Goal: Information Seeking & Learning: Learn about a topic

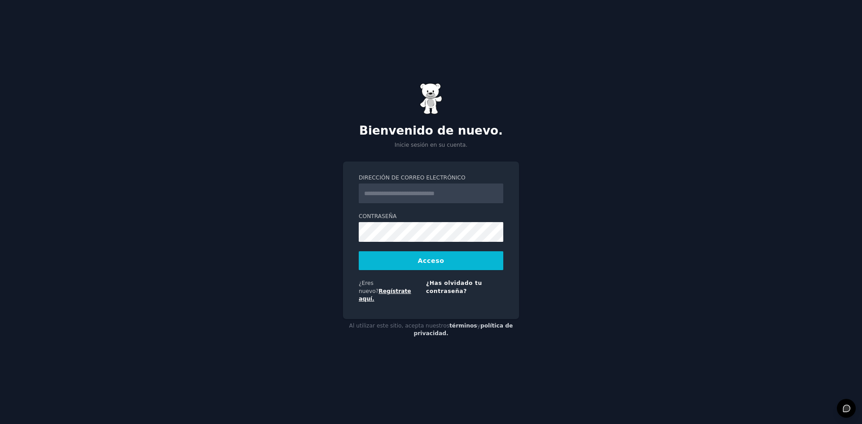
click at [396, 288] on font "Regístrate aquí." at bounding box center [385, 295] width 53 height 14
click at [423, 198] on input "Dirección de correo electrónico" at bounding box center [431, 194] width 145 height 20
type input "**********"
click at [434, 264] on font "Acceso" at bounding box center [431, 260] width 26 height 7
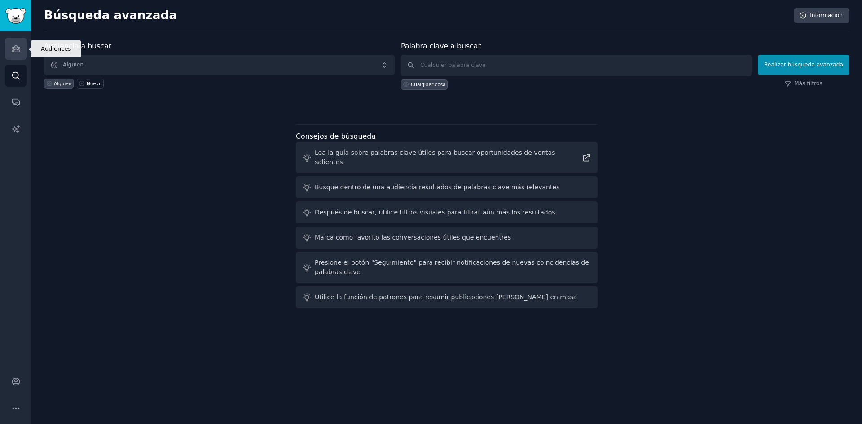
click at [12, 48] on icon "Barra lateral" at bounding box center [15, 48] width 9 height 9
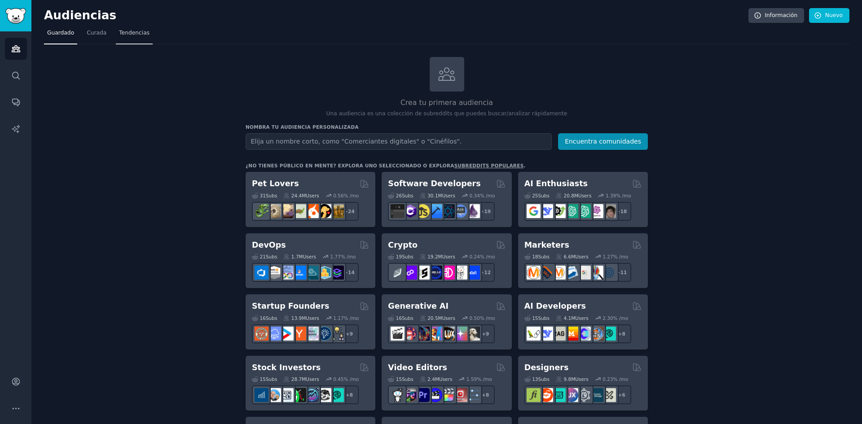
click at [128, 32] on font "Tendencias" at bounding box center [134, 33] width 31 height 6
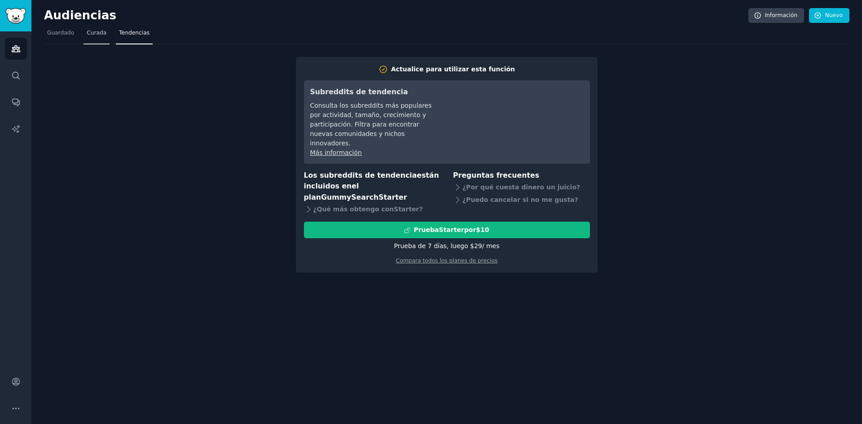
click at [92, 34] on font "Curada" at bounding box center [97, 33] width 20 height 6
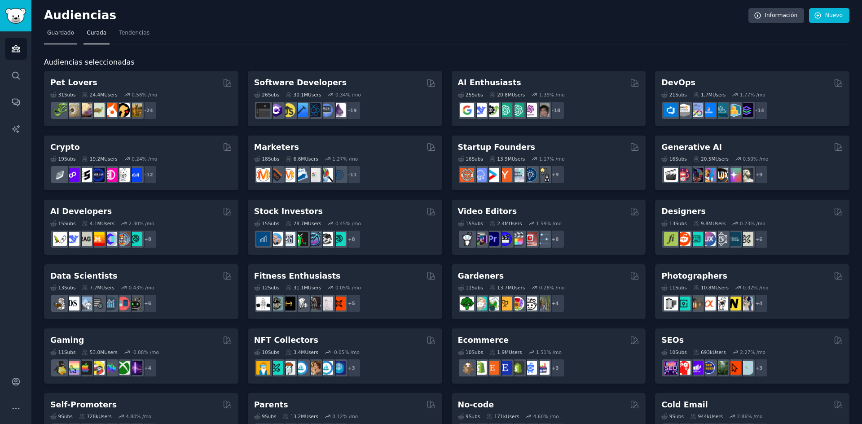
click at [64, 32] on font "Guardado" at bounding box center [60, 33] width 27 height 6
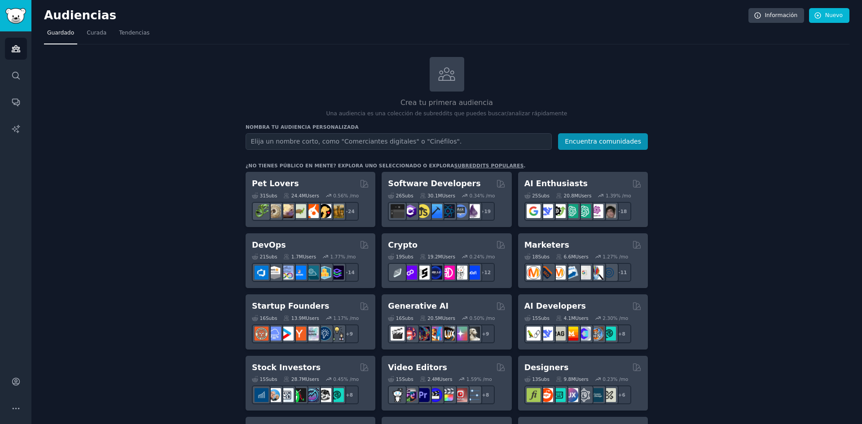
click at [370, 140] on input "text" at bounding box center [399, 141] width 306 height 17
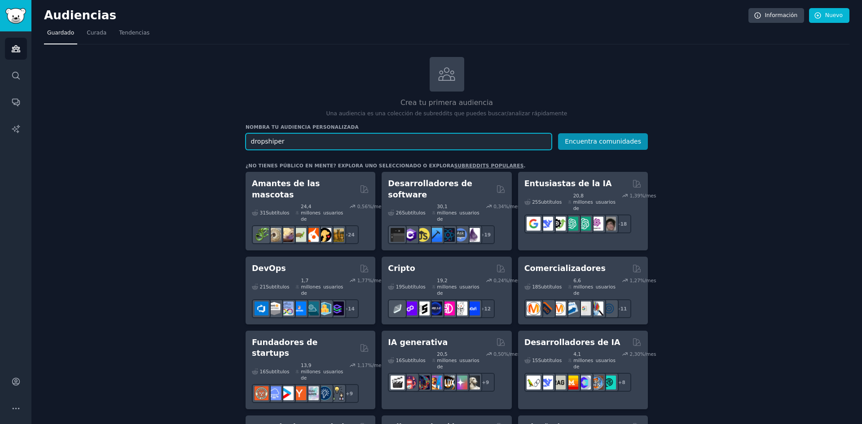
drag, startPoint x: 295, startPoint y: 138, endPoint x: 237, endPoint y: 147, distance: 59.1
paste input "ping"
type input "dropshipping"
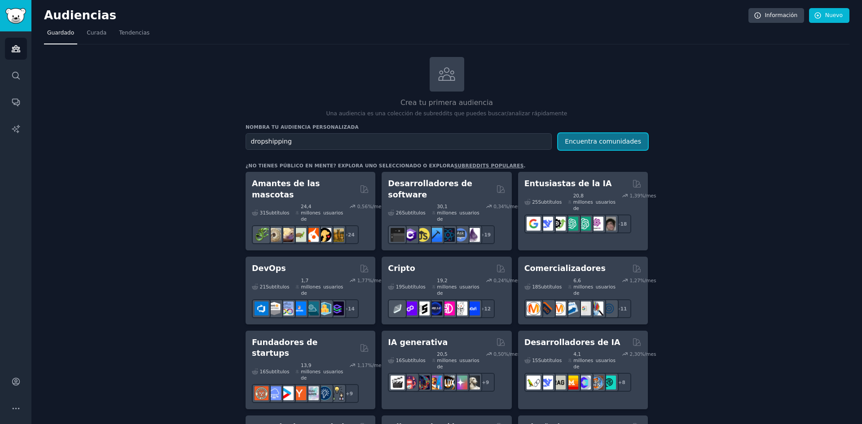
click at [605, 142] on font "Encuentra comunidades" at bounding box center [603, 141] width 76 height 7
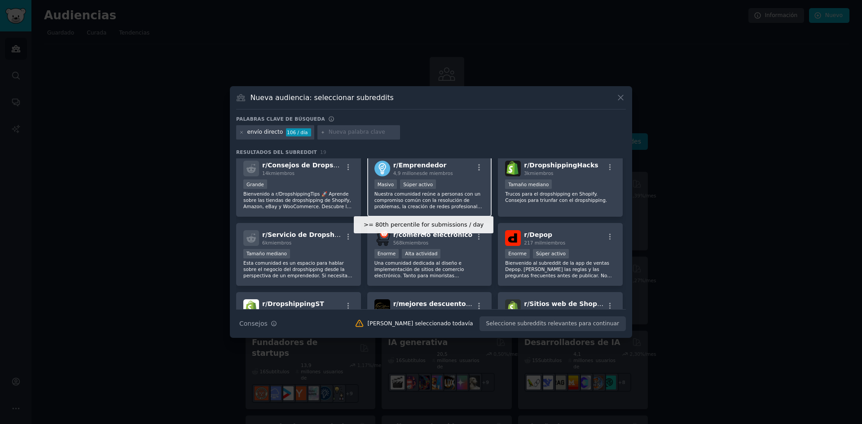
scroll to position [90, 0]
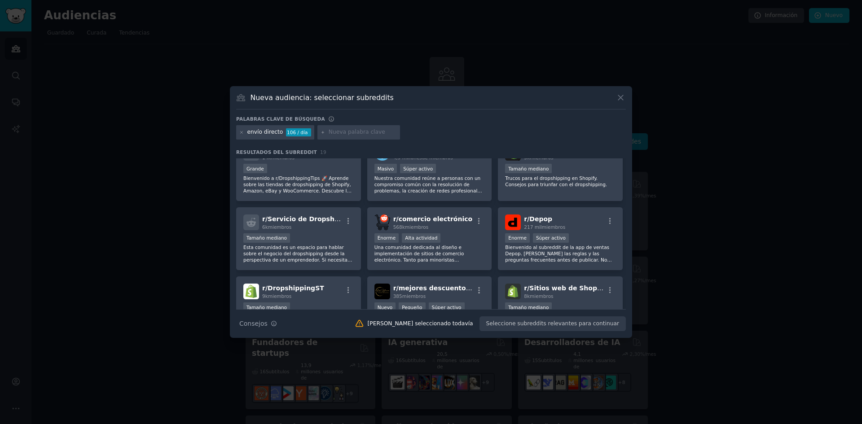
click at [744, 127] on div at bounding box center [431, 212] width 862 height 424
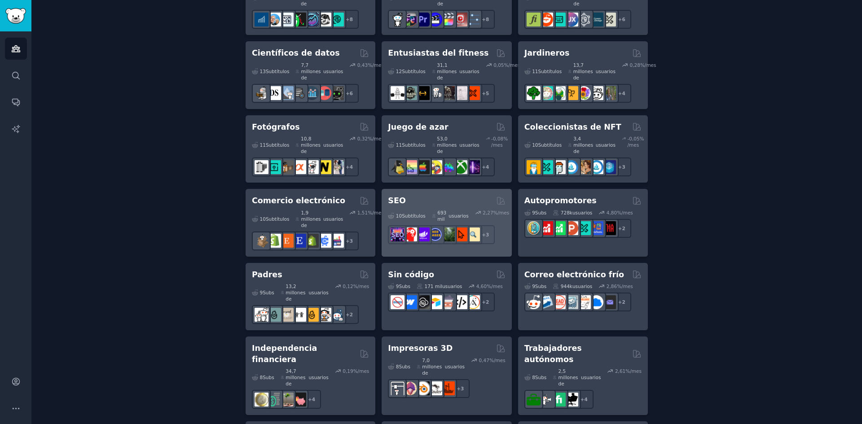
scroll to position [428, 0]
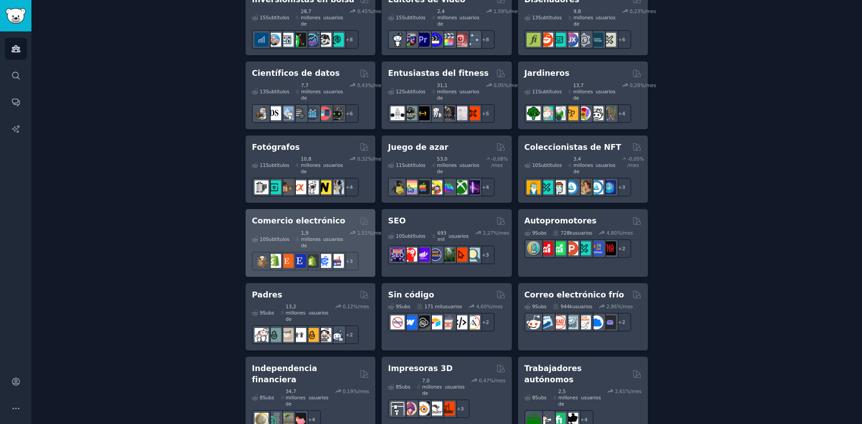
click at [314, 216] on font "Comercio electrónico" at bounding box center [298, 220] width 93 height 9
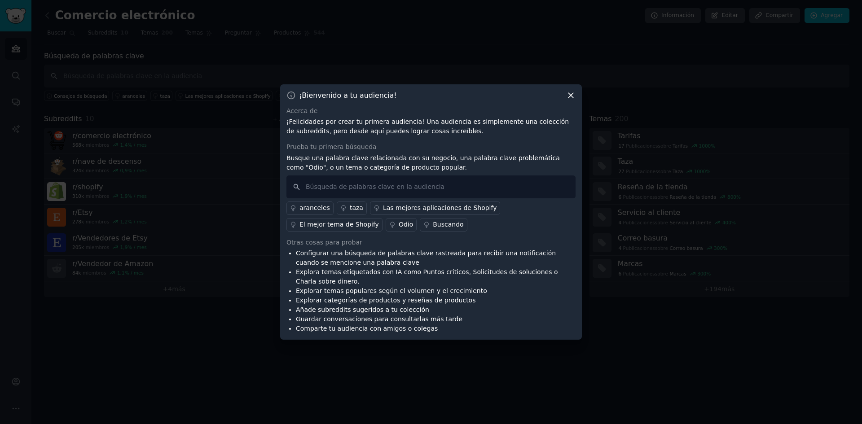
click at [575, 94] on icon at bounding box center [570, 95] width 9 height 9
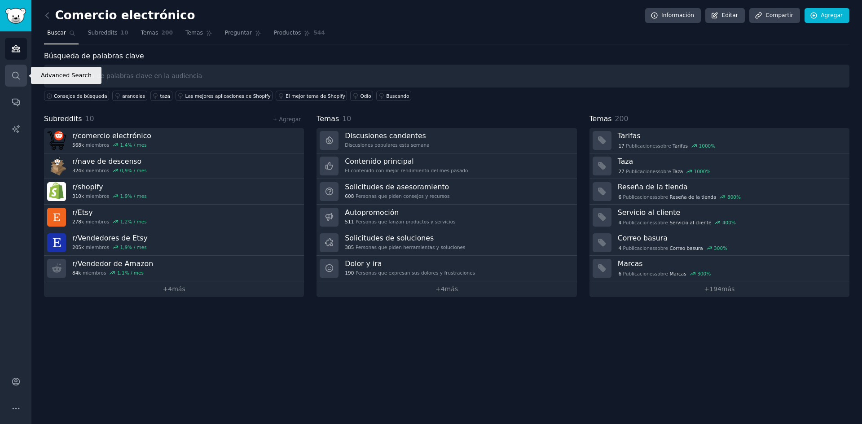
click at [18, 72] on icon "Barra lateral" at bounding box center [15, 75] width 9 height 9
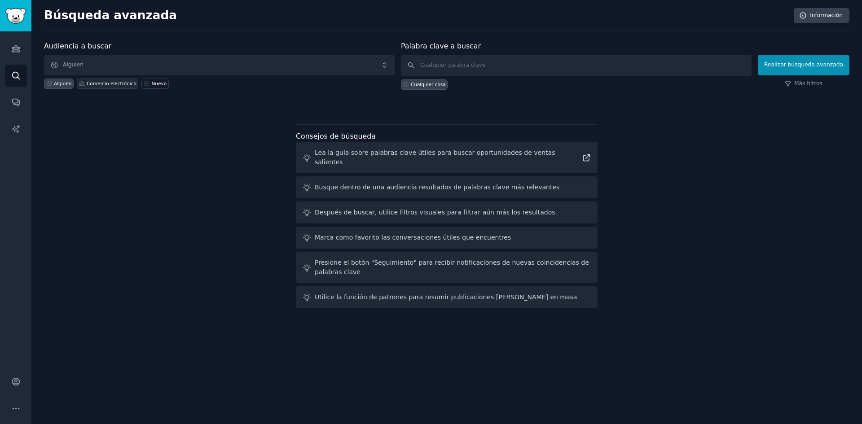
click at [103, 86] on font "Comercio electrónico" at bounding box center [112, 83] width 50 height 5
click at [812, 67] on font "Realizar búsqueda avanzada" at bounding box center [803, 65] width 79 height 6
click at [11, 50] on icon "Barra lateral" at bounding box center [15, 48] width 9 height 9
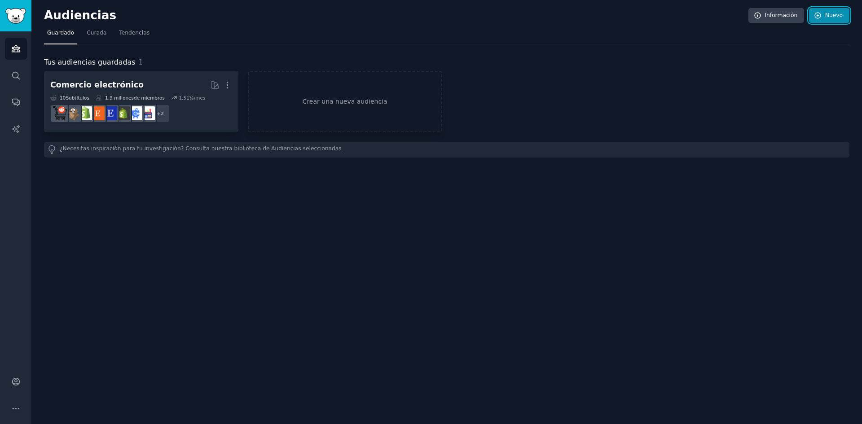
click at [824, 16] on link "Nuevo" at bounding box center [829, 15] width 40 height 15
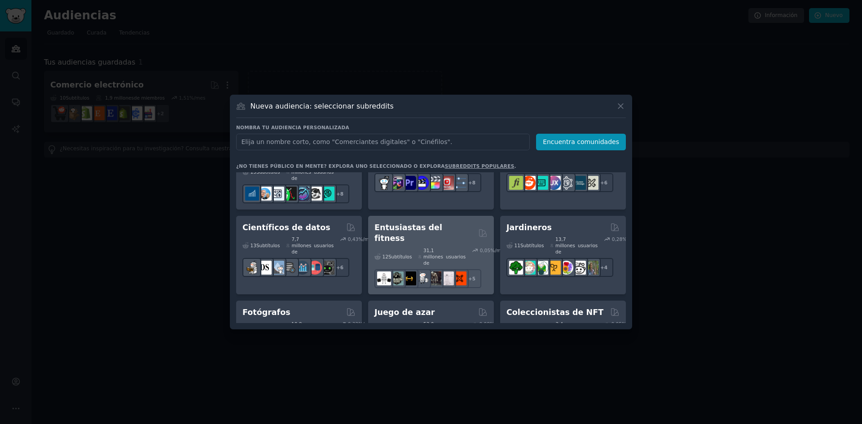
scroll to position [269, 0]
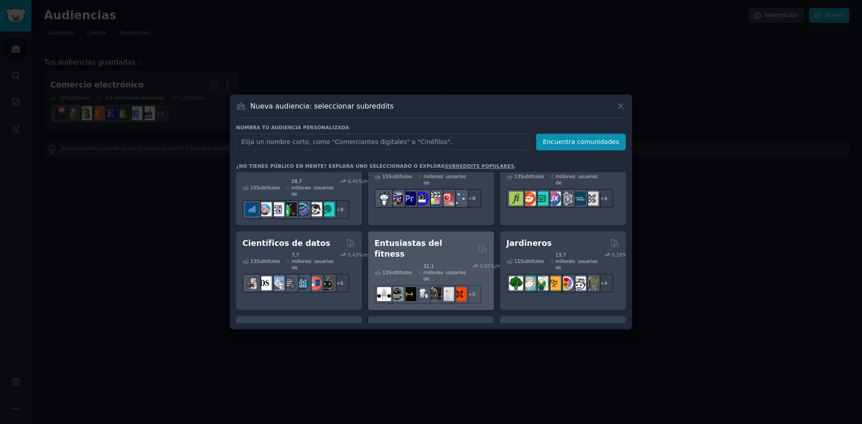
click at [412, 239] on font "Entusiastas del fitness" at bounding box center [409, 249] width 68 height 20
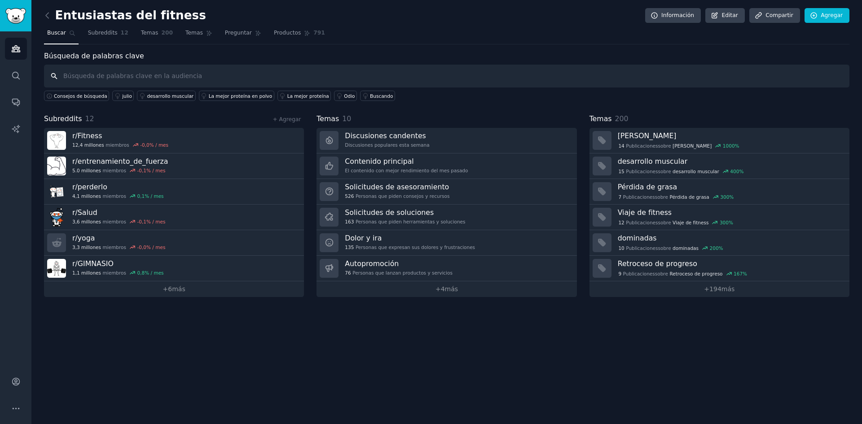
click at [154, 73] on input "text" at bounding box center [447, 76] width 806 height 23
type input "a"
type input "aparatos para abdominales"
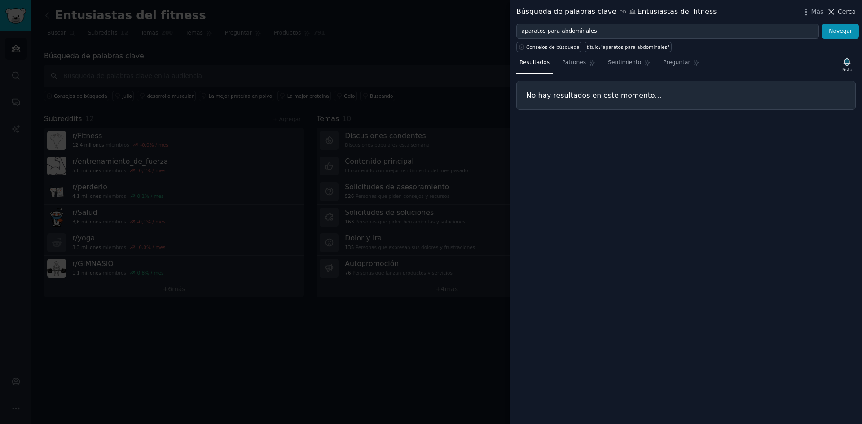
click at [833, 13] on icon at bounding box center [831, 11] width 5 height 5
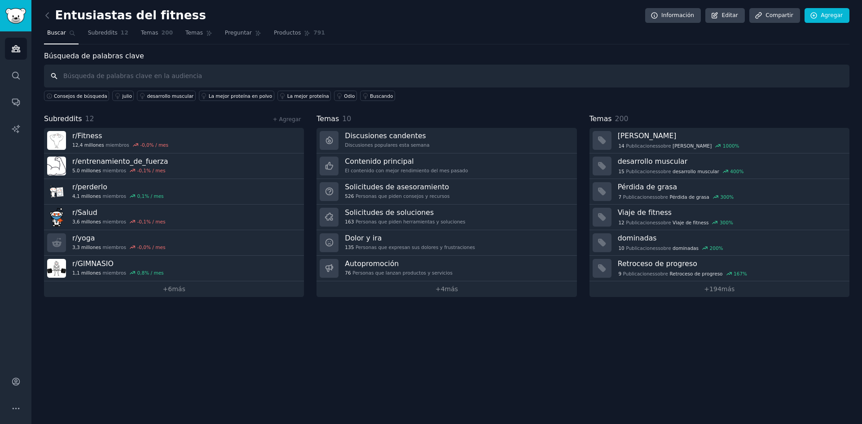
click at [122, 78] on input "text" at bounding box center [447, 76] width 806 height 23
type input "abdominales"
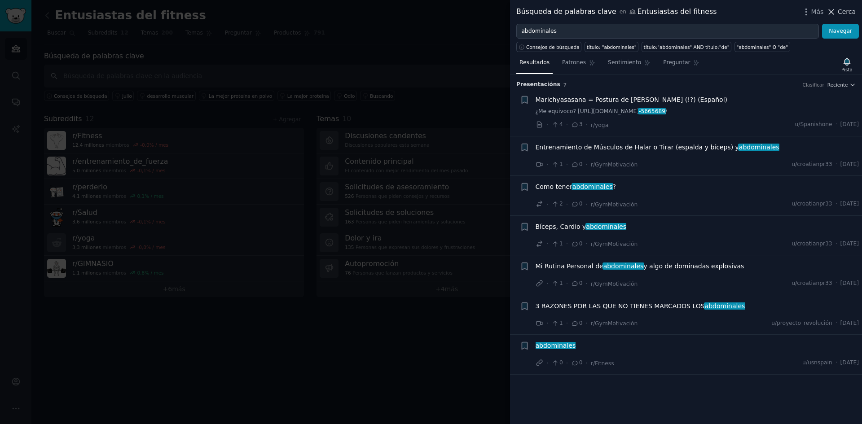
click at [836, 12] on icon at bounding box center [831, 11] width 9 height 9
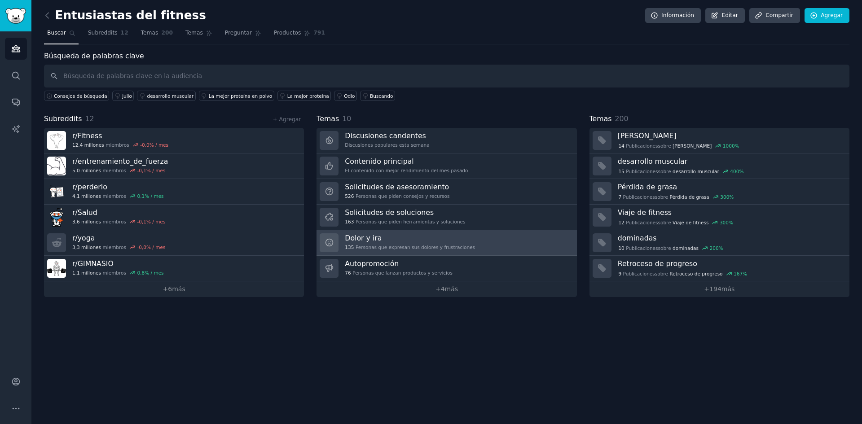
click at [383, 245] on font "Personas que expresan sus dolores y frustraciones" at bounding box center [415, 247] width 119 height 5
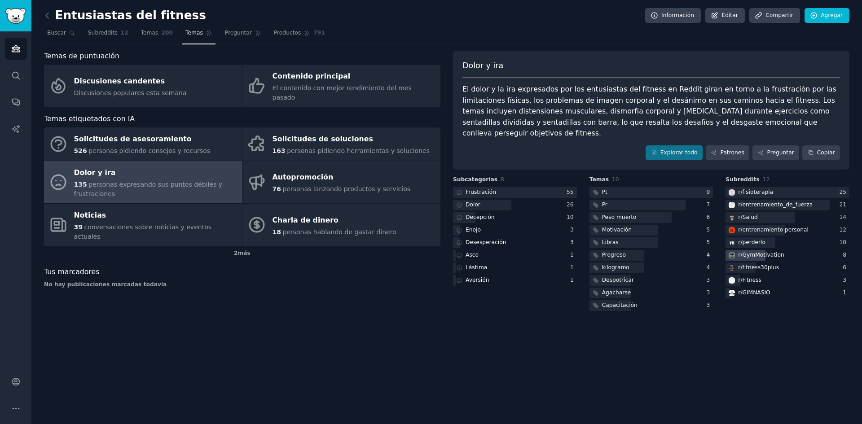
click at [755, 252] on font "GymMotivation" at bounding box center [764, 255] width 42 height 6
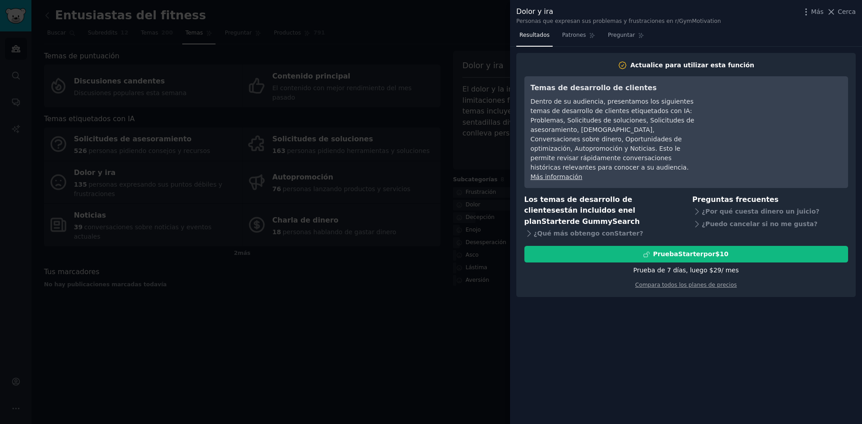
click at [386, 299] on div at bounding box center [431, 212] width 862 height 424
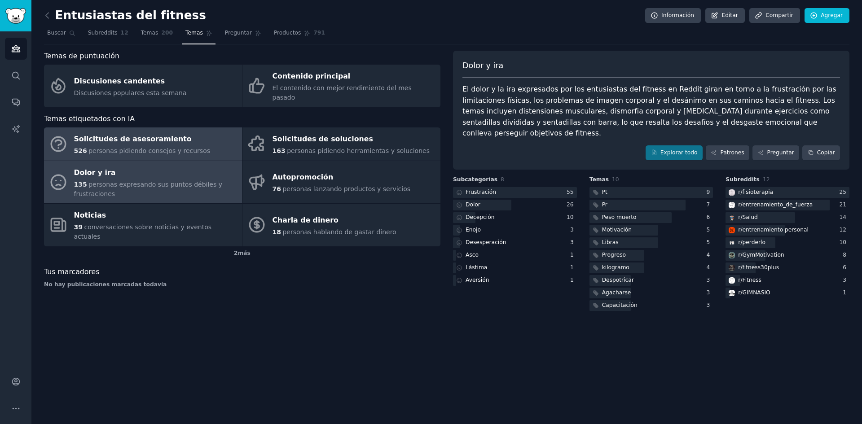
click at [119, 147] on font "personas pidiendo consejos y recursos" at bounding box center [149, 150] width 122 height 7
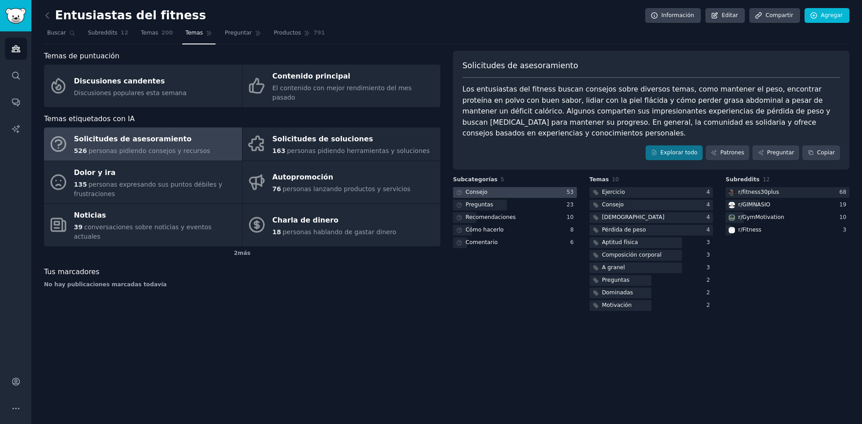
click at [481, 189] on font "Consejo" at bounding box center [477, 192] width 22 height 6
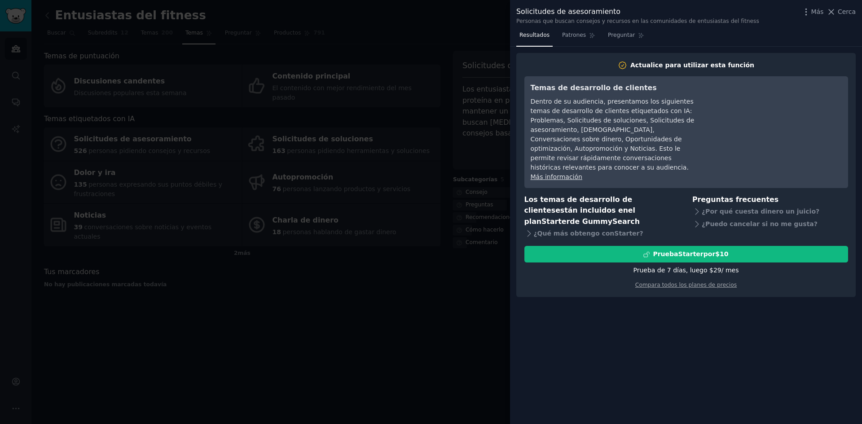
click at [392, 310] on div at bounding box center [431, 212] width 862 height 424
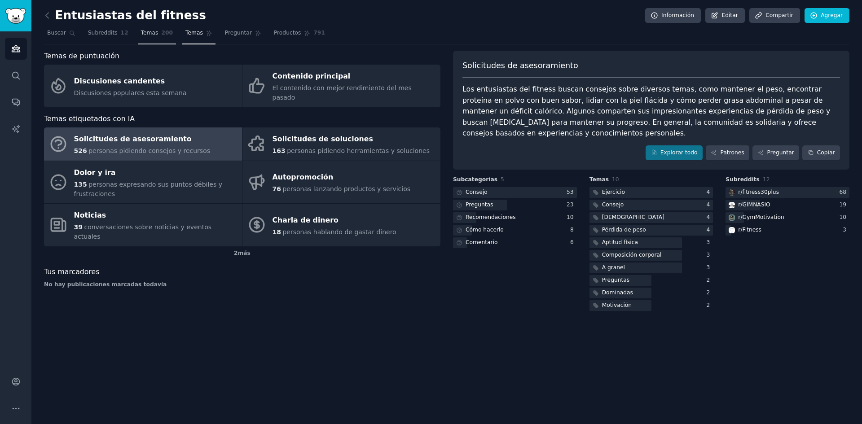
click at [142, 34] on font "Temas" at bounding box center [150, 33] width 18 height 6
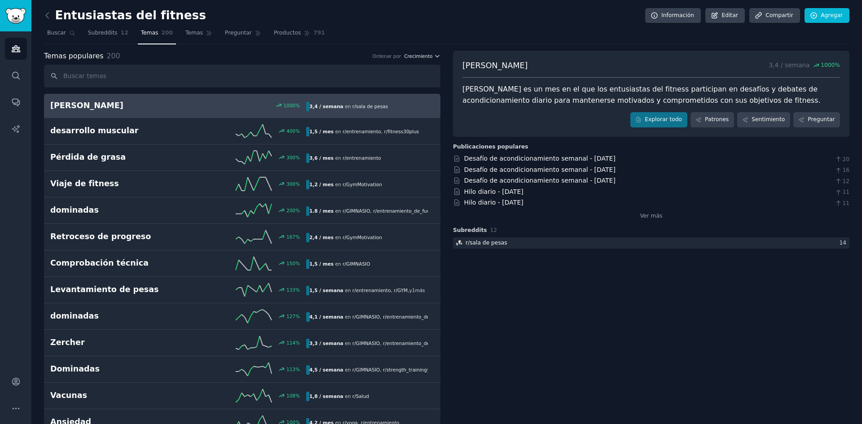
click at [425, 54] on font "Crecimiento" at bounding box center [418, 55] width 28 height 5
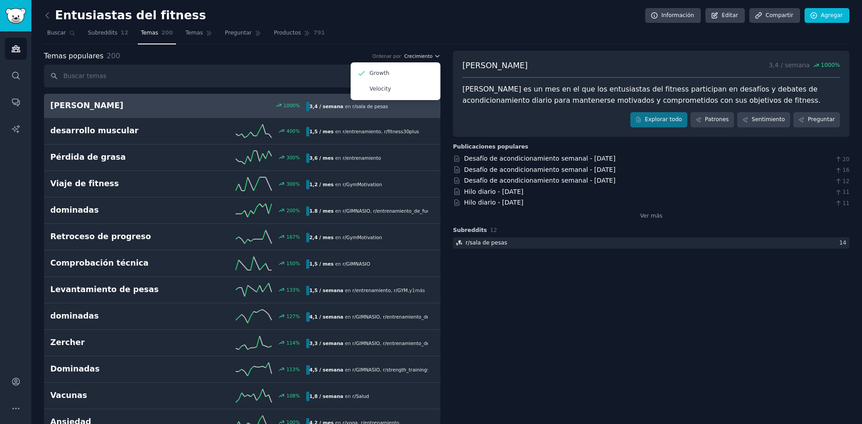
click at [425, 54] on font "Crecimiento" at bounding box center [418, 55] width 28 height 5
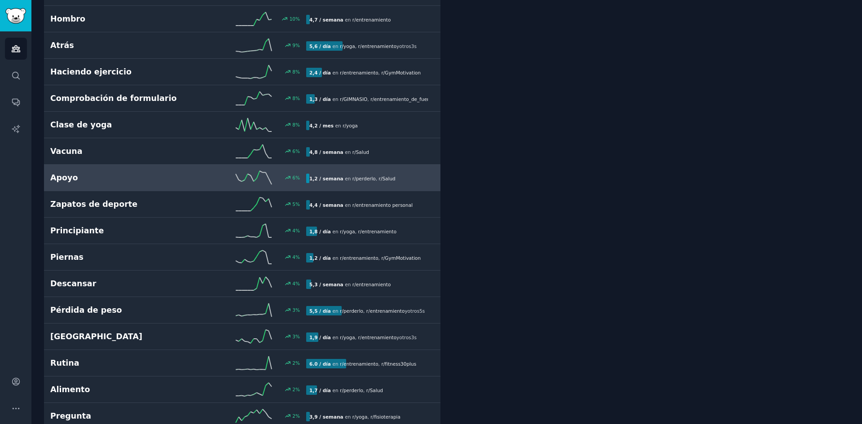
scroll to position [2380, 0]
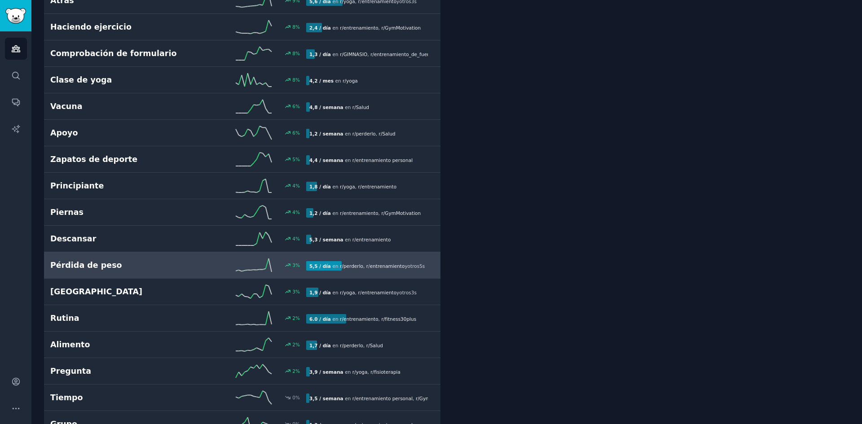
click at [203, 262] on div "3 %" at bounding box center [242, 265] width 128 height 13
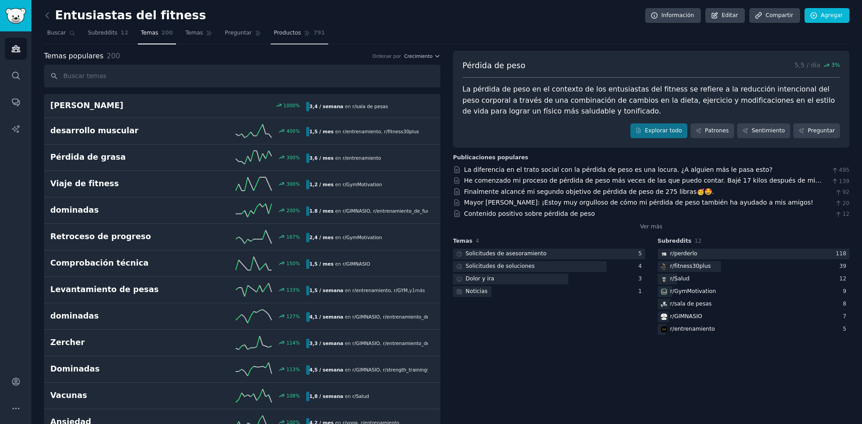
click at [278, 35] on font "Productos" at bounding box center [287, 33] width 27 height 6
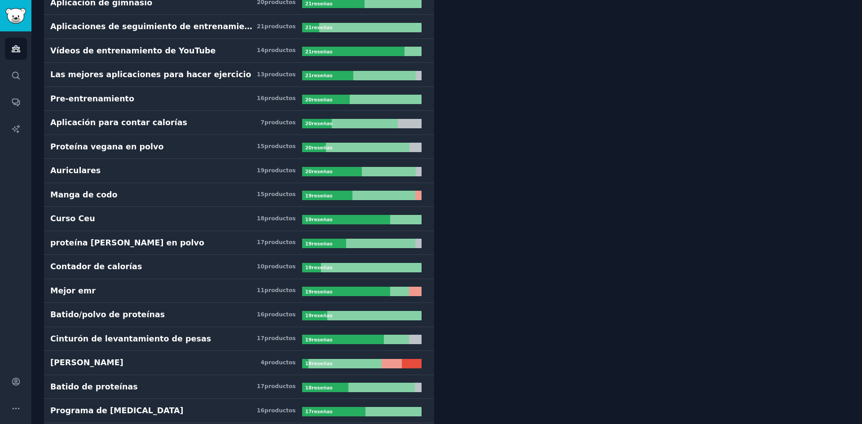
scroll to position [1392, 0]
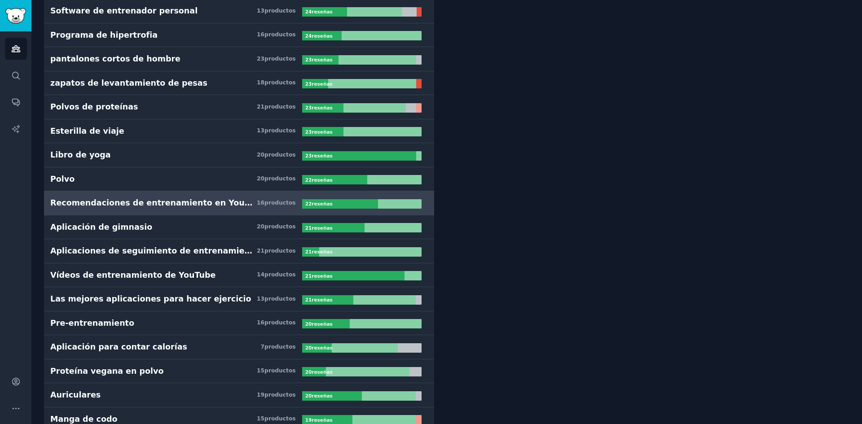
click at [328, 202] on div "22 reseñas ​" at bounding box center [319, 203] width 35 height 9
click at [173, 202] on font "Recomendaciones de entrenamiento en YouTube" at bounding box center [158, 202] width 216 height 9
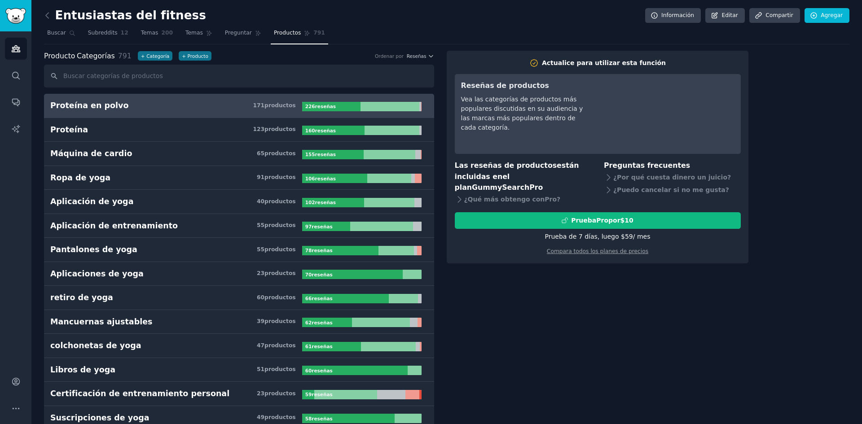
click at [104, 103] on font "Proteína en polvo" at bounding box center [89, 105] width 78 height 9
click at [22, 52] on link "Audiencias" at bounding box center [16, 49] width 22 height 22
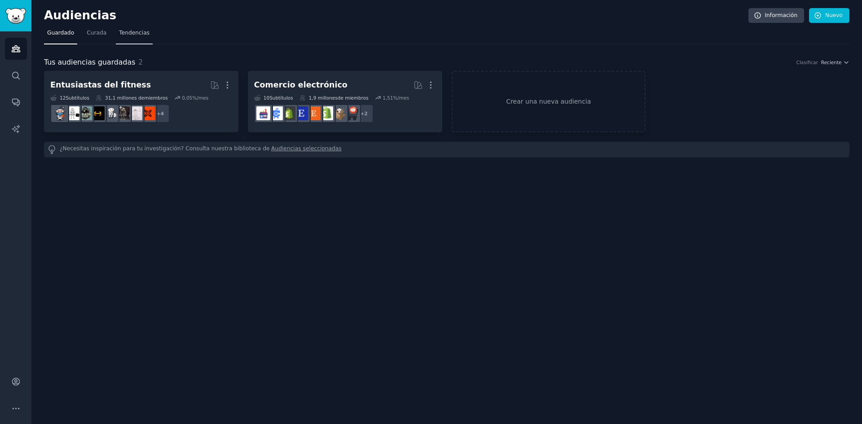
click at [124, 35] on font "Tendencias" at bounding box center [134, 33] width 31 height 6
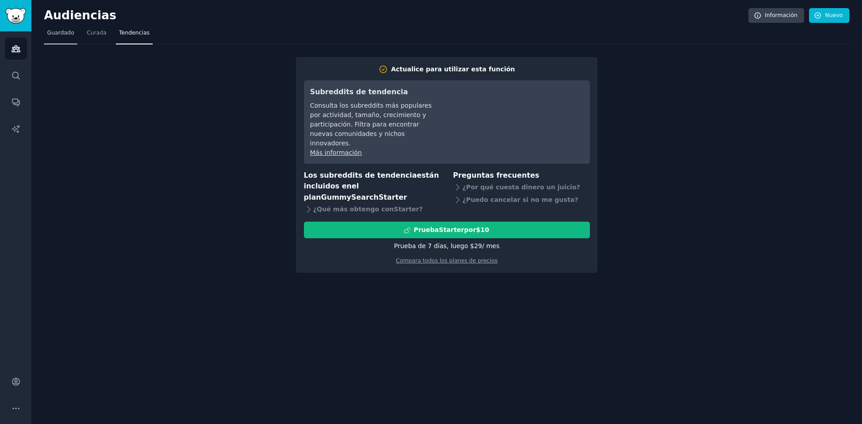
click at [64, 30] on font "Guardado" at bounding box center [60, 33] width 27 height 6
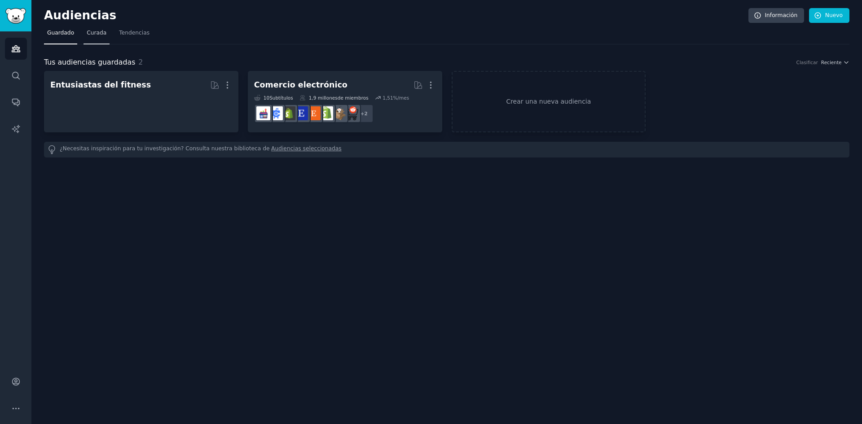
click at [97, 36] on font "Curada" at bounding box center [97, 33] width 20 height 6
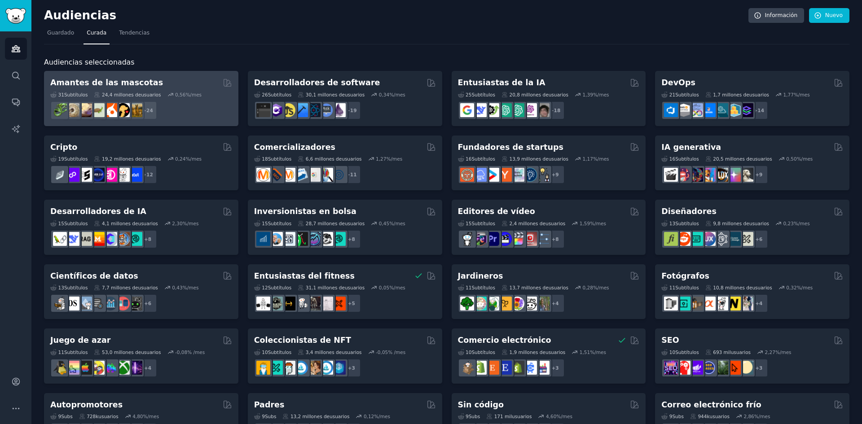
click at [139, 87] on font "Amantes de las mascotas" at bounding box center [106, 82] width 113 height 9
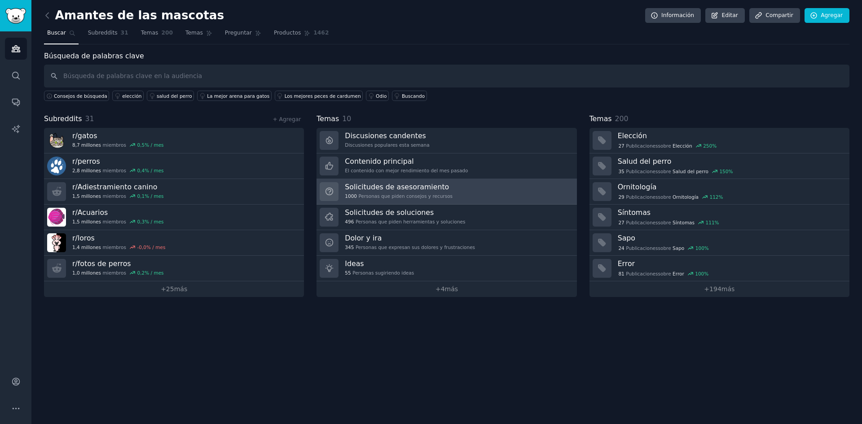
click at [433, 196] on font "Personas que piden consejos y recursos" at bounding box center [406, 196] width 94 height 5
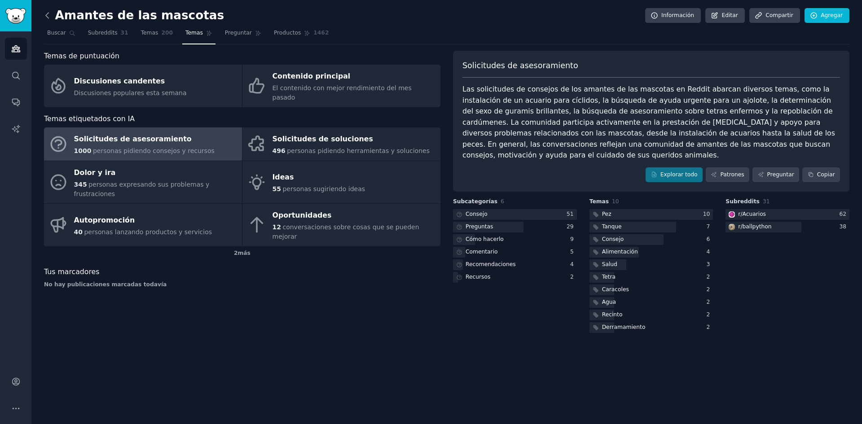
click at [45, 17] on icon at bounding box center [47, 15] width 9 height 9
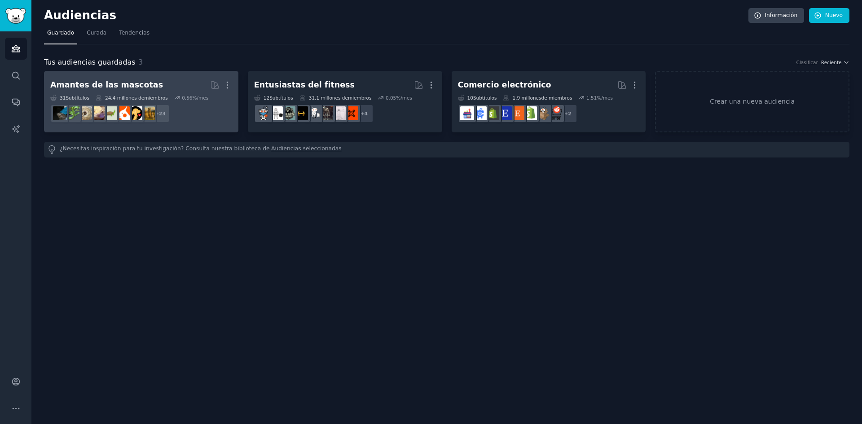
click at [121, 80] on font "Amantes de las mascotas" at bounding box center [106, 84] width 113 height 9
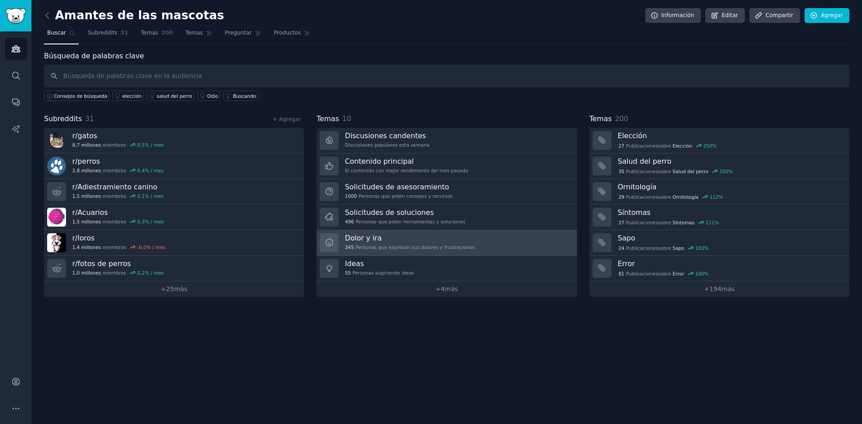
click at [377, 246] on font "Personas que expresan sus dolores y frustraciones" at bounding box center [415, 247] width 119 height 5
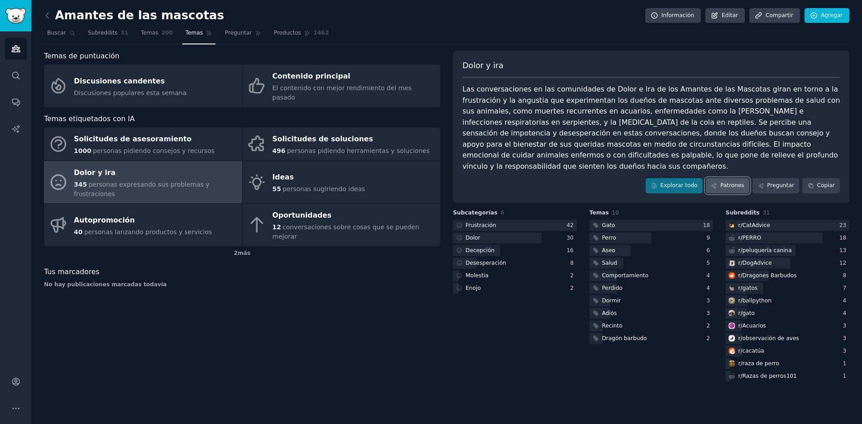
click at [740, 182] on font "Patrones" at bounding box center [732, 185] width 24 height 6
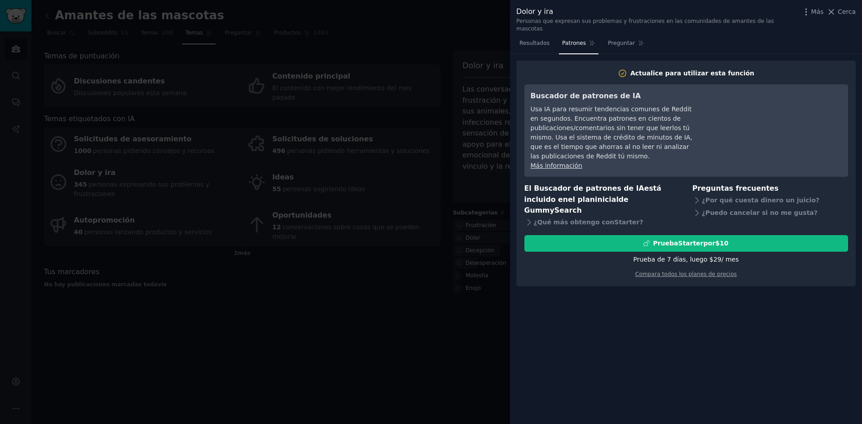
click at [567, 162] on font "Más información" at bounding box center [557, 165] width 52 height 7
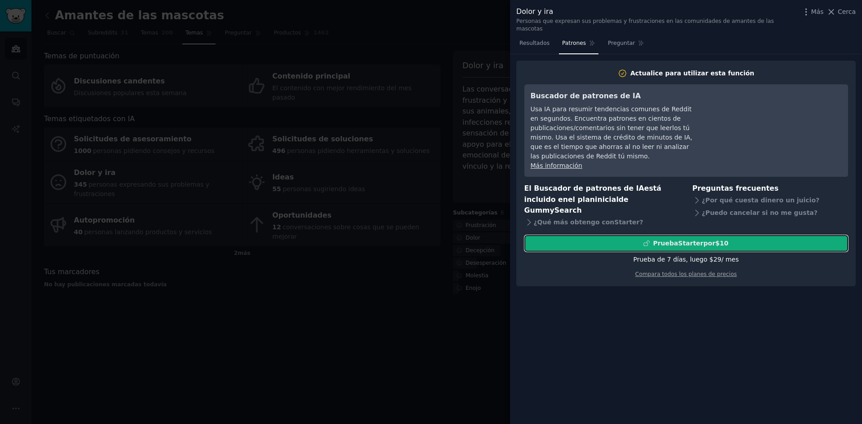
click at [681, 240] on font "Starter" at bounding box center [691, 243] width 25 height 7
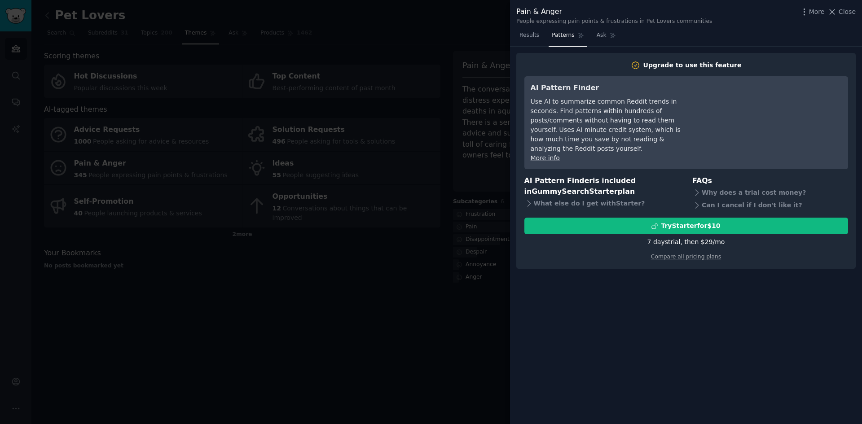
click at [405, 304] on div at bounding box center [431, 212] width 862 height 424
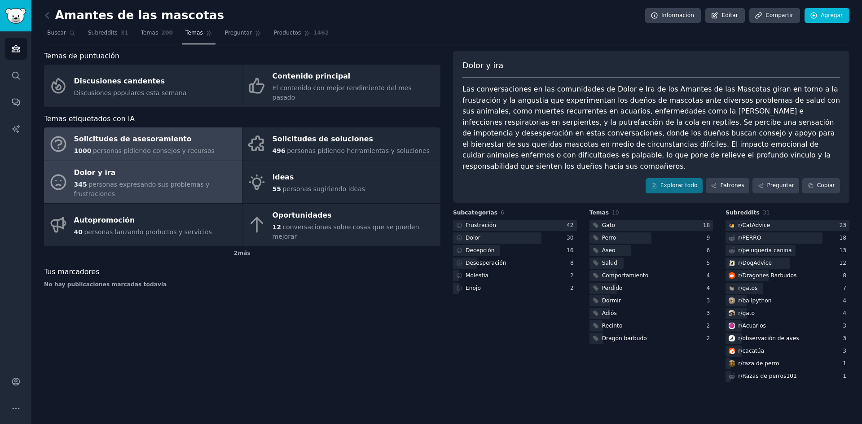
click at [121, 135] on font "Solicitudes de asesoramiento" at bounding box center [133, 139] width 118 height 9
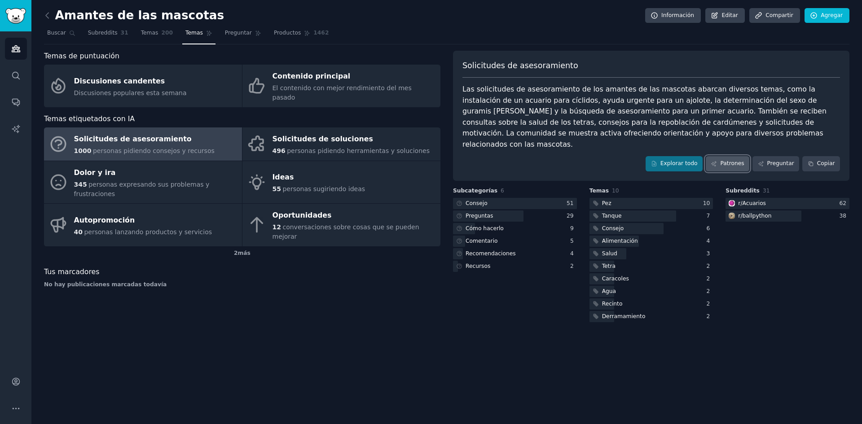
click at [725, 156] on link "Patrones" at bounding box center [728, 163] width 44 height 15
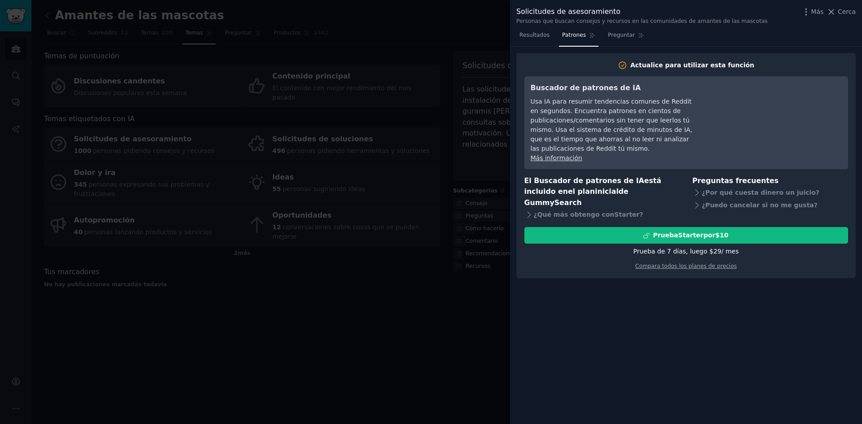
click at [834, 13] on icon at bounding box center [831, 11] width 9 height 9
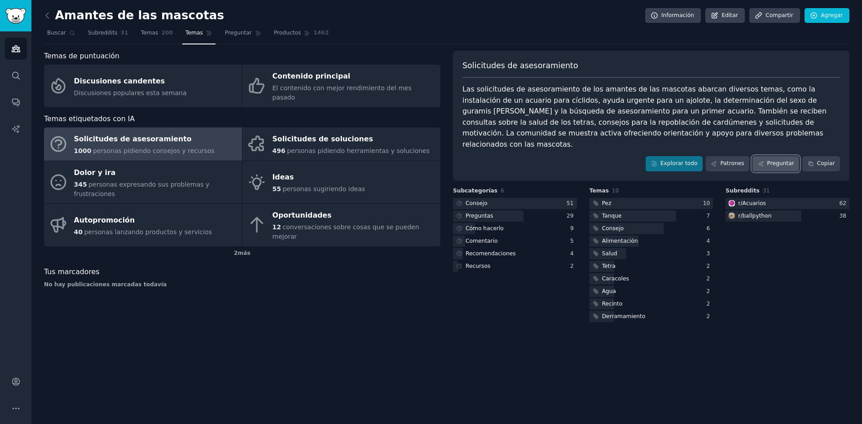
click at [774, 160] on font "Preguntar" at bounding box center [780, 163] width 27 height 6
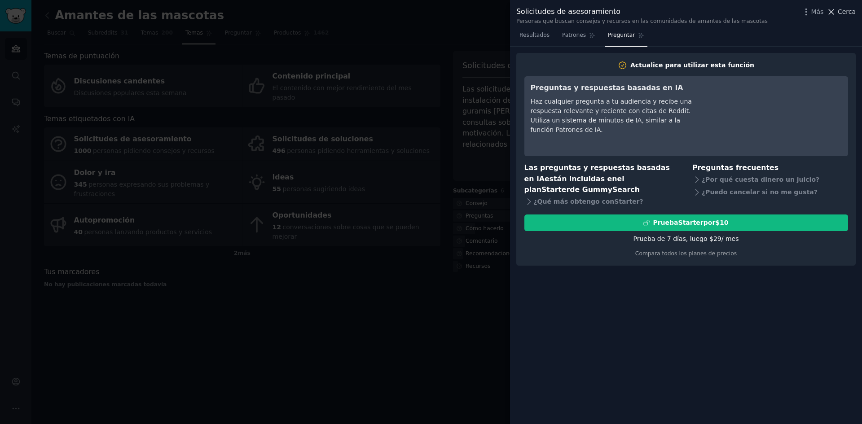
click at [833, 9] on icon at bounding box center [831, 11] width 9 height 9
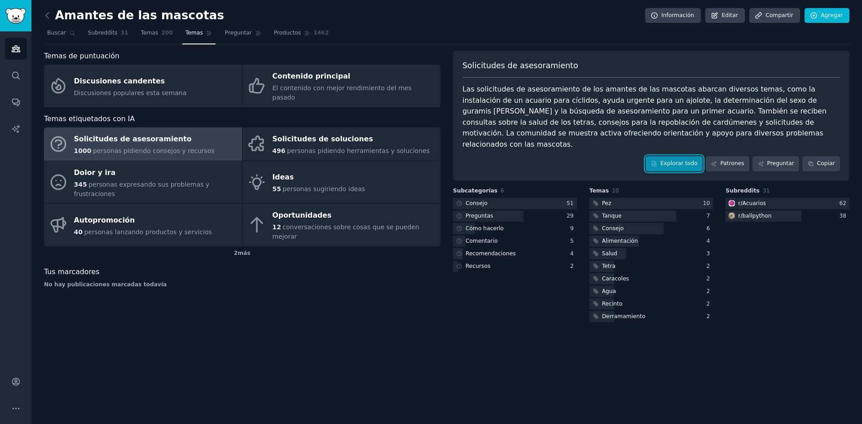
click at [682, 160] on font "Explorar todo" at bounding box center [679, 163] width 37 height 6
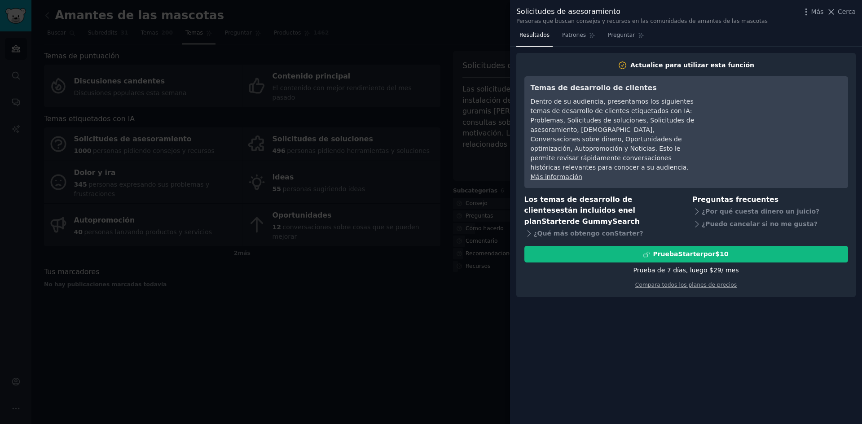
drag, startPoint x: 846, startPoint y: 9, endPoint x: 842, endPoint y: 23, distance: 14.1
click at [846, 9] on font "Cerca" at bounding box center [847, 11] width 18 height 7
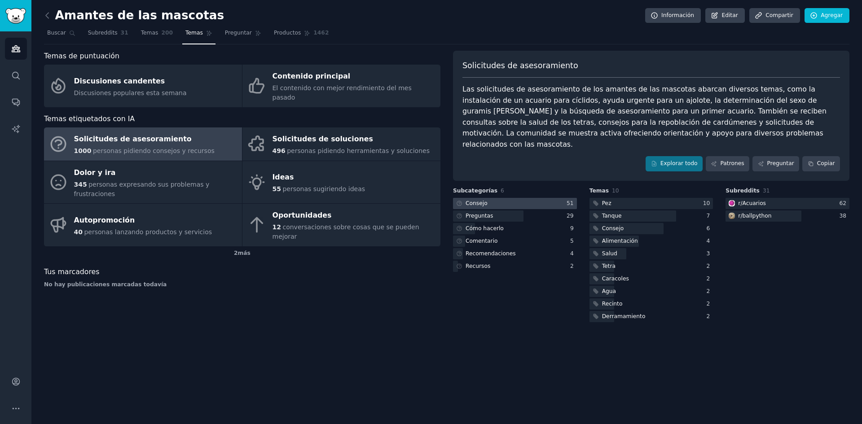
click at [509, 198] on div at bounding box center [515, 203] width 124 height 11
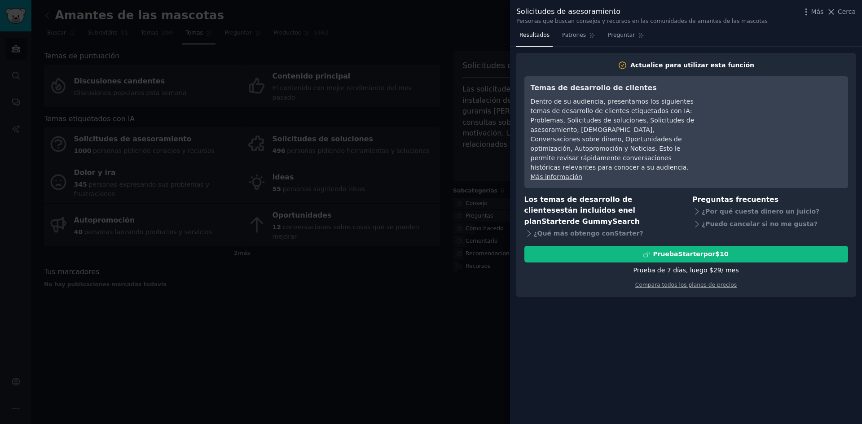
click at [847, 10] on font "Cerca" at bounding box center [847, 11] width 18 height 7
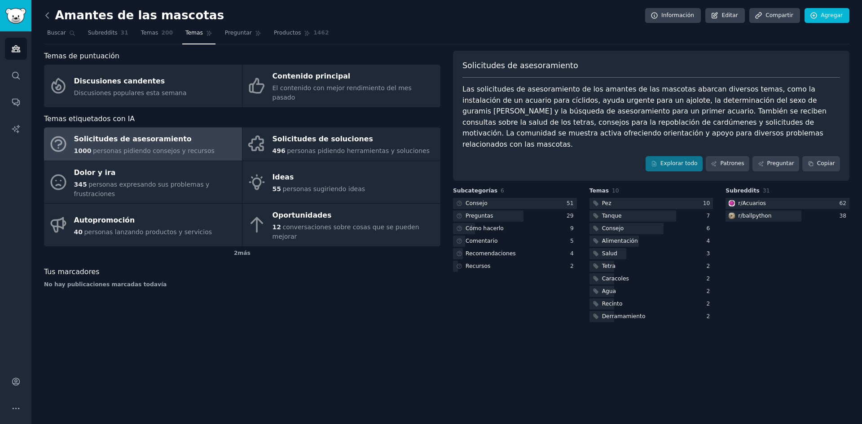
click at [46, 17] on icon at bounding box center [47, 15] width 9 height 9
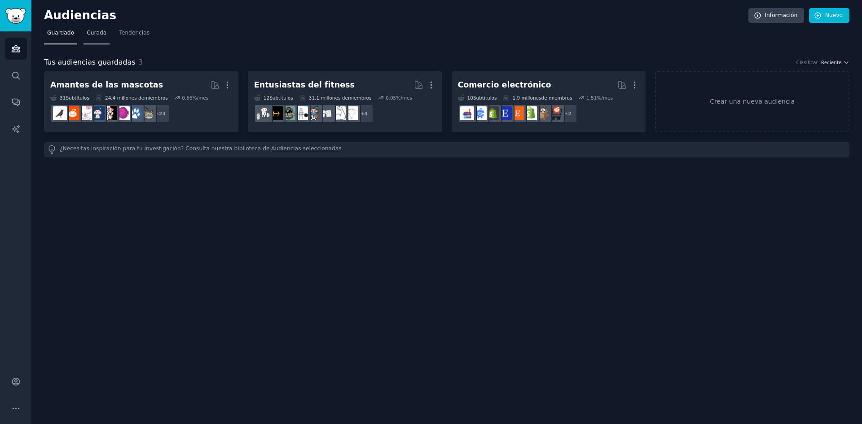
click at [97, 32] on font "Curada" at bounding box center [97, 33] width 20 height 6
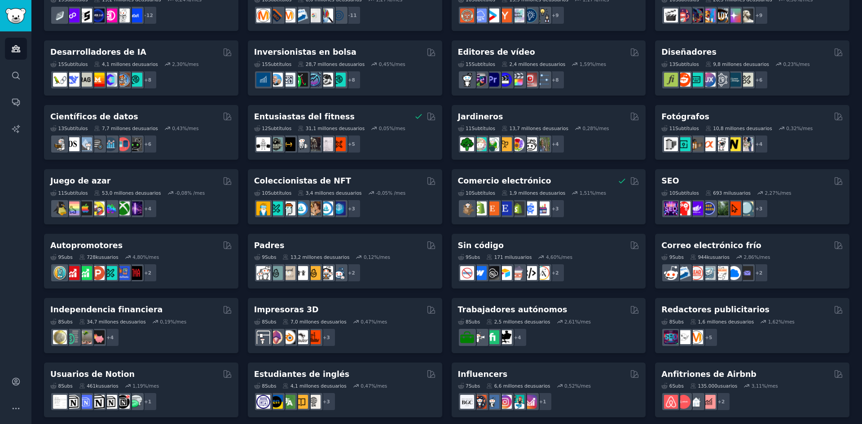
scroll to position [115, 0]
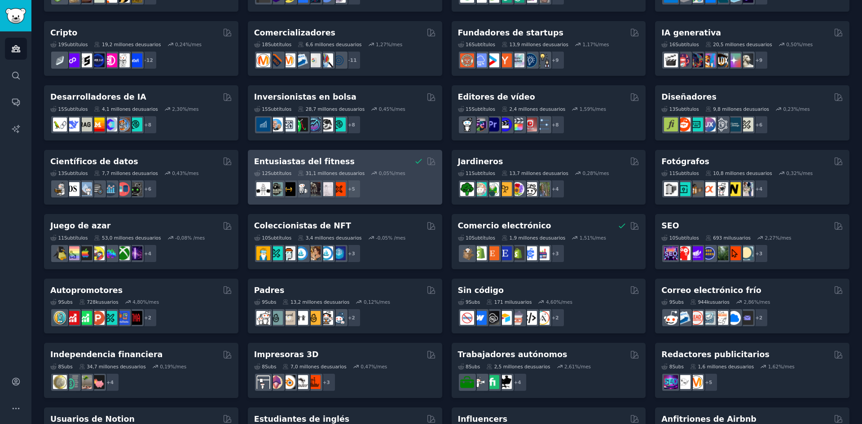
click at [324, 159] on font "Entusiastas del fitness" at bounding box center [304, 161] width 101 height 9
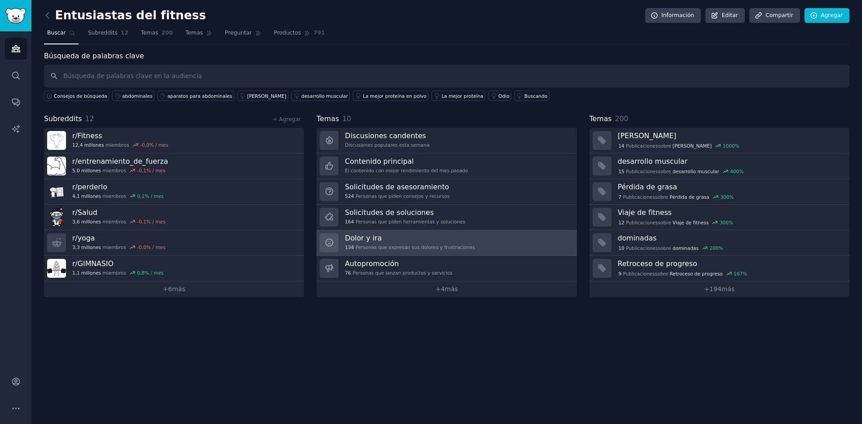
click at [410, 243] on div "Dolor y ira 134 Personas que expresan sus dolores y frustraciones" at bounding box center [410, 243] width 130 height 19
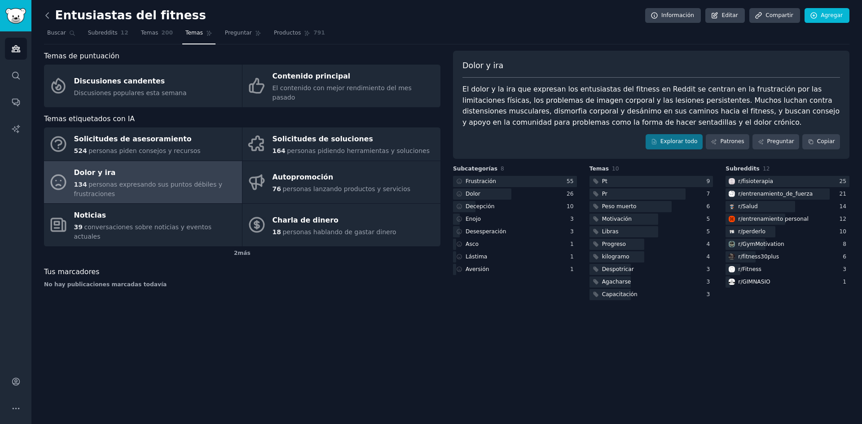
click at [47, 17] on icon at bounding box center [47, 15] width 9 height 9
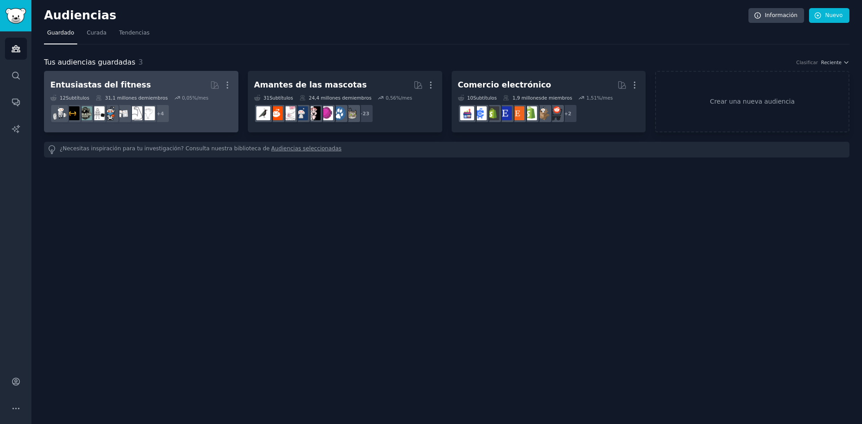
click at [153, 87] on h2 "Entusiastas del fitness Más" at bounding box center [141, 85] width 182 height 16
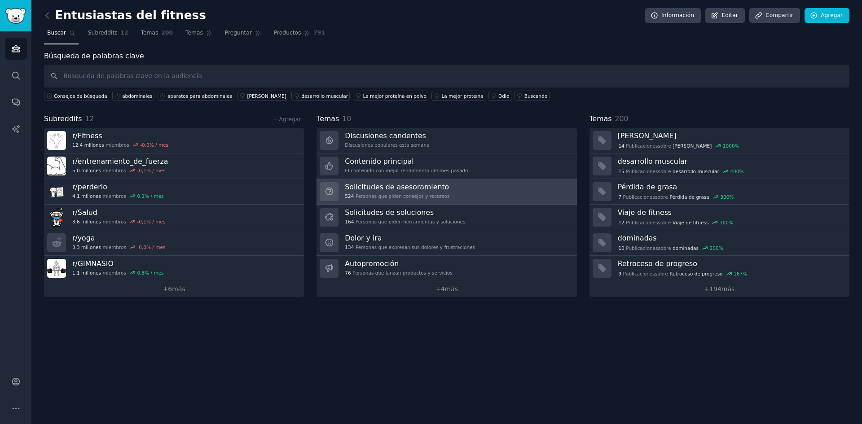
click at [393, 190] on font "Solicitudes de asesoramiento" at bounding box center [397, 187] width 104 height 9
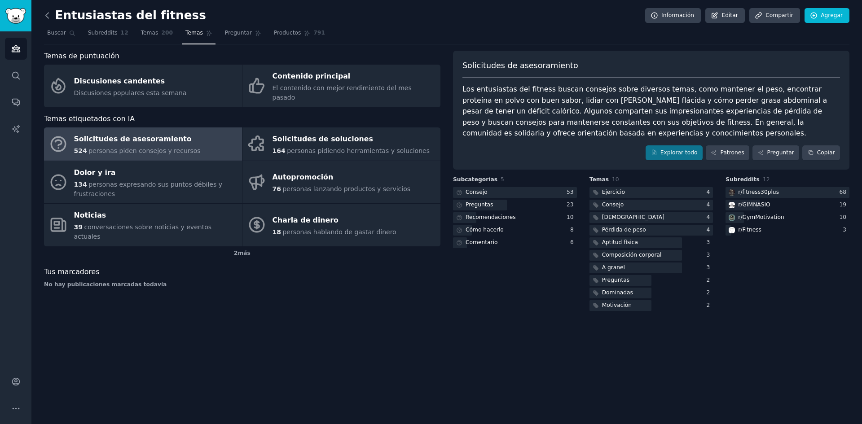
click at [48, 13] on icon at bounding box center [47, 15] width 9 height 9
